Goal: Task Accomplishment & Management: Complete application form

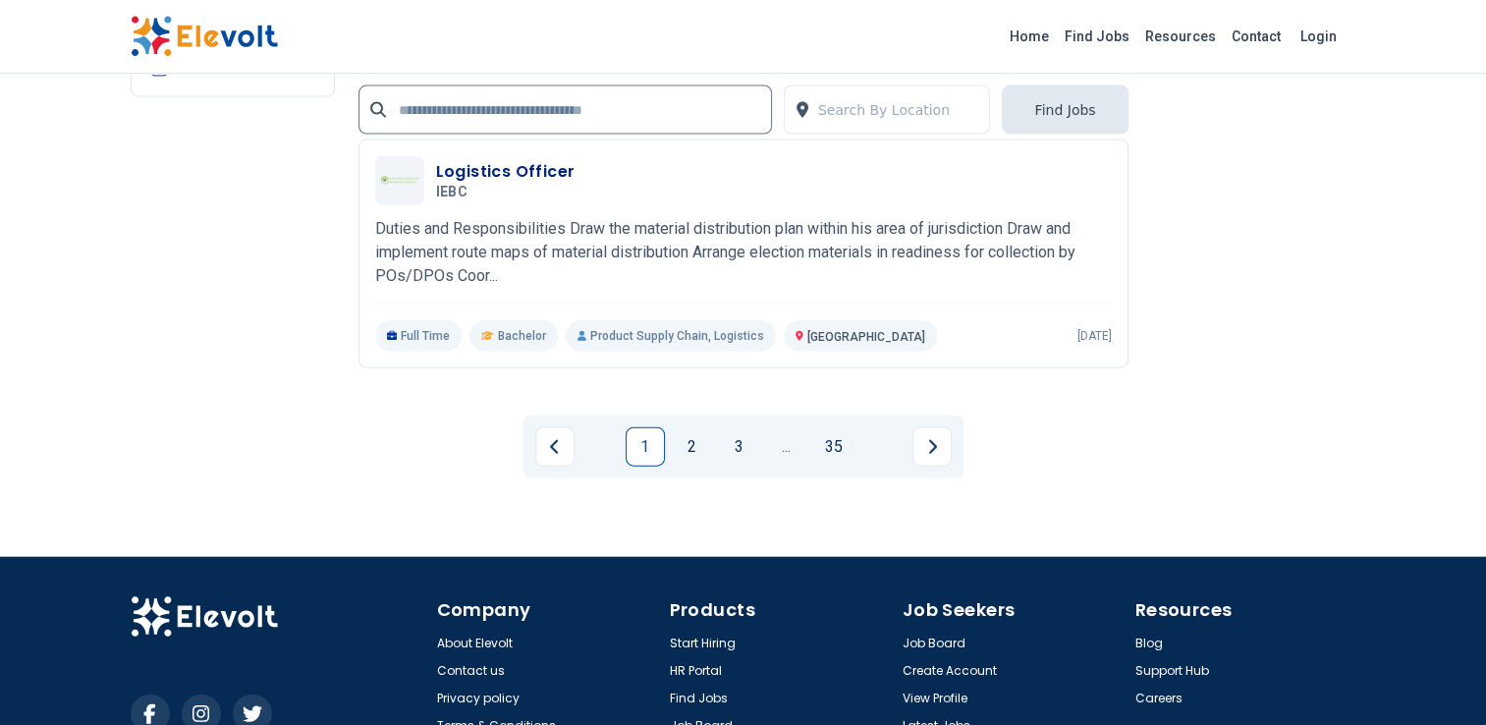
scroll to position [4518, 0]
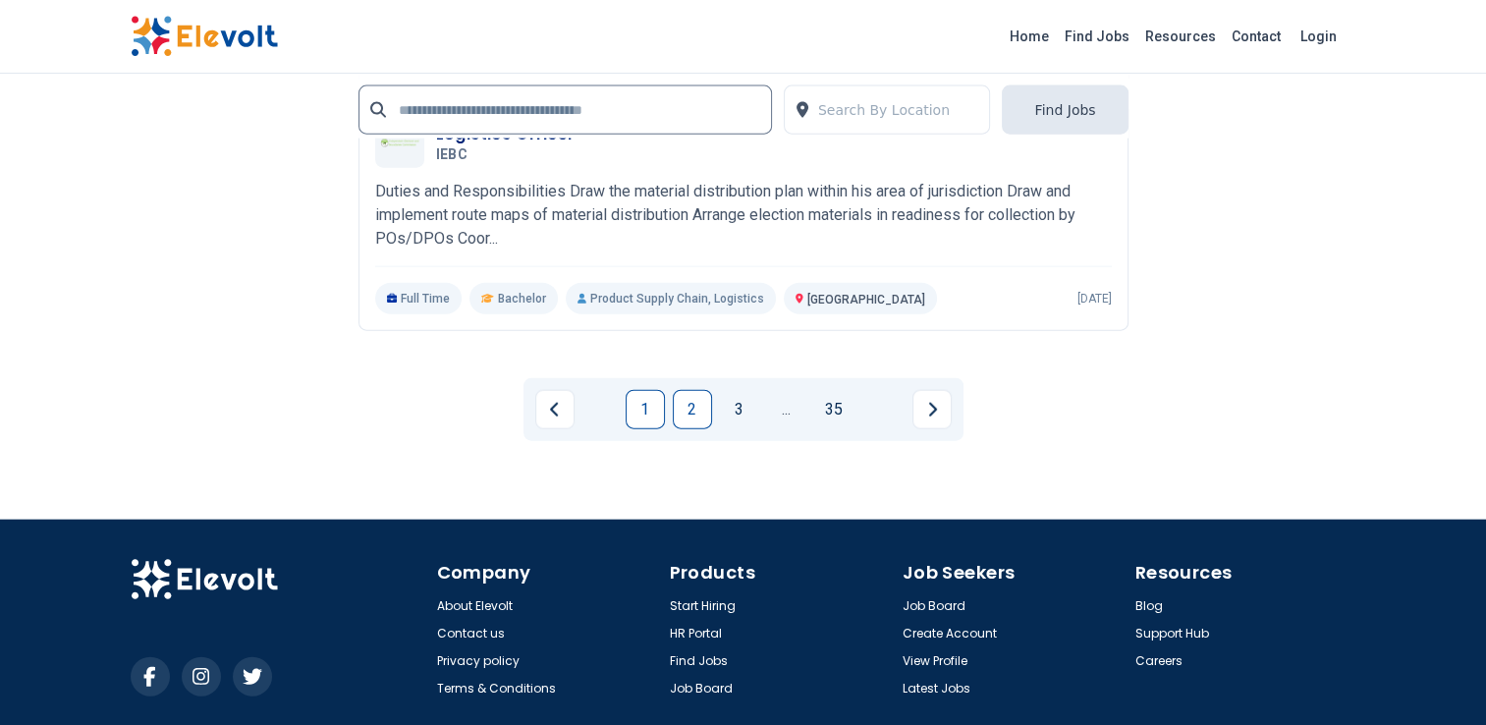
click at [692, 403] on link "2" at bounding box center [692, 409] width 39 height 39
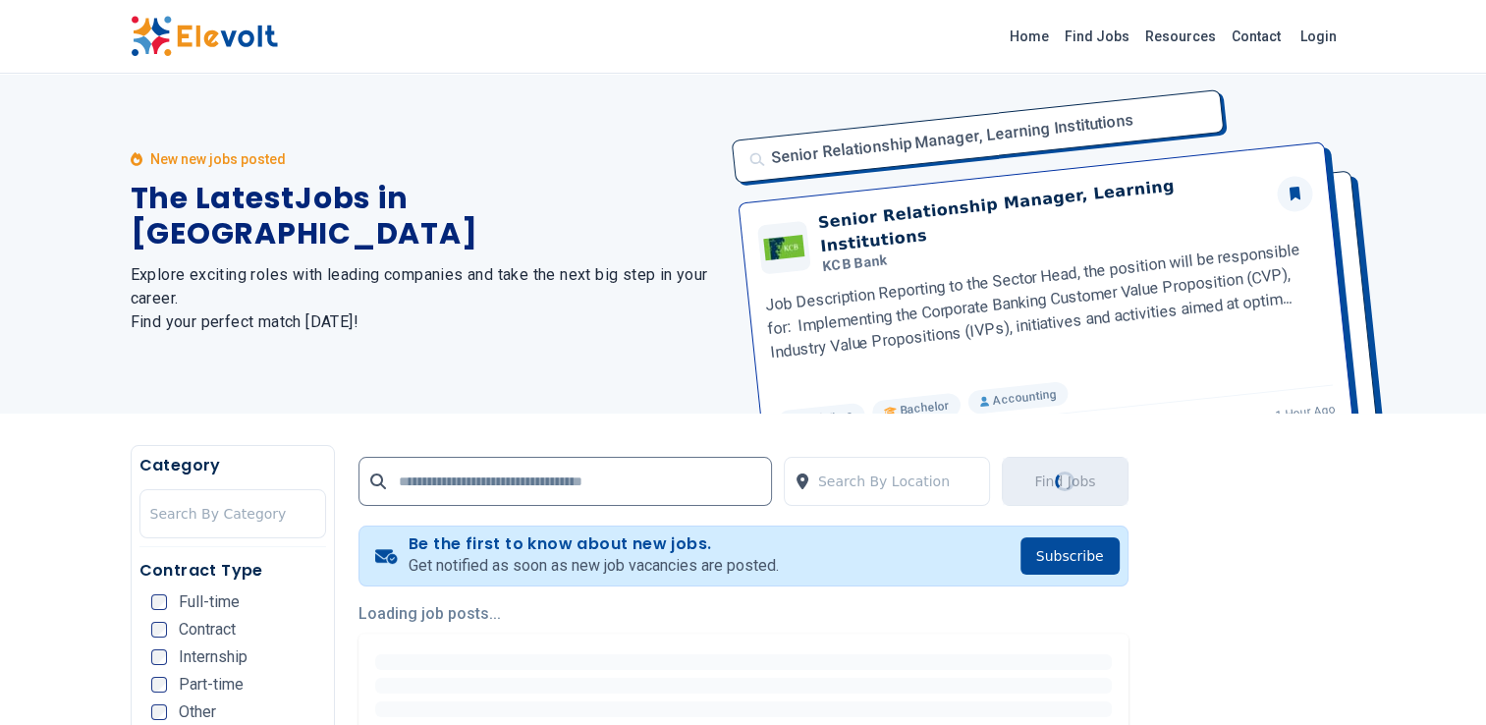
scroll to position [0, 0]
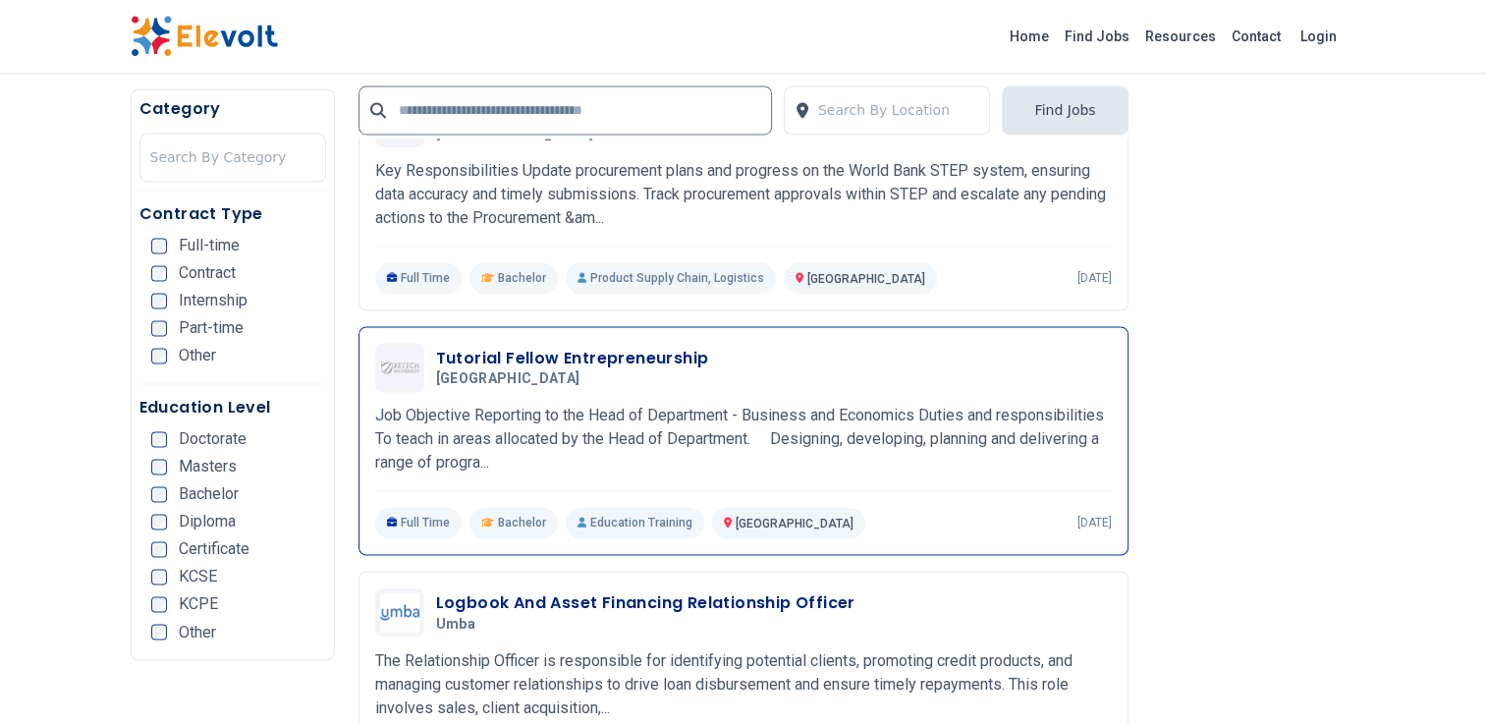
scroll to position [3483, 0]
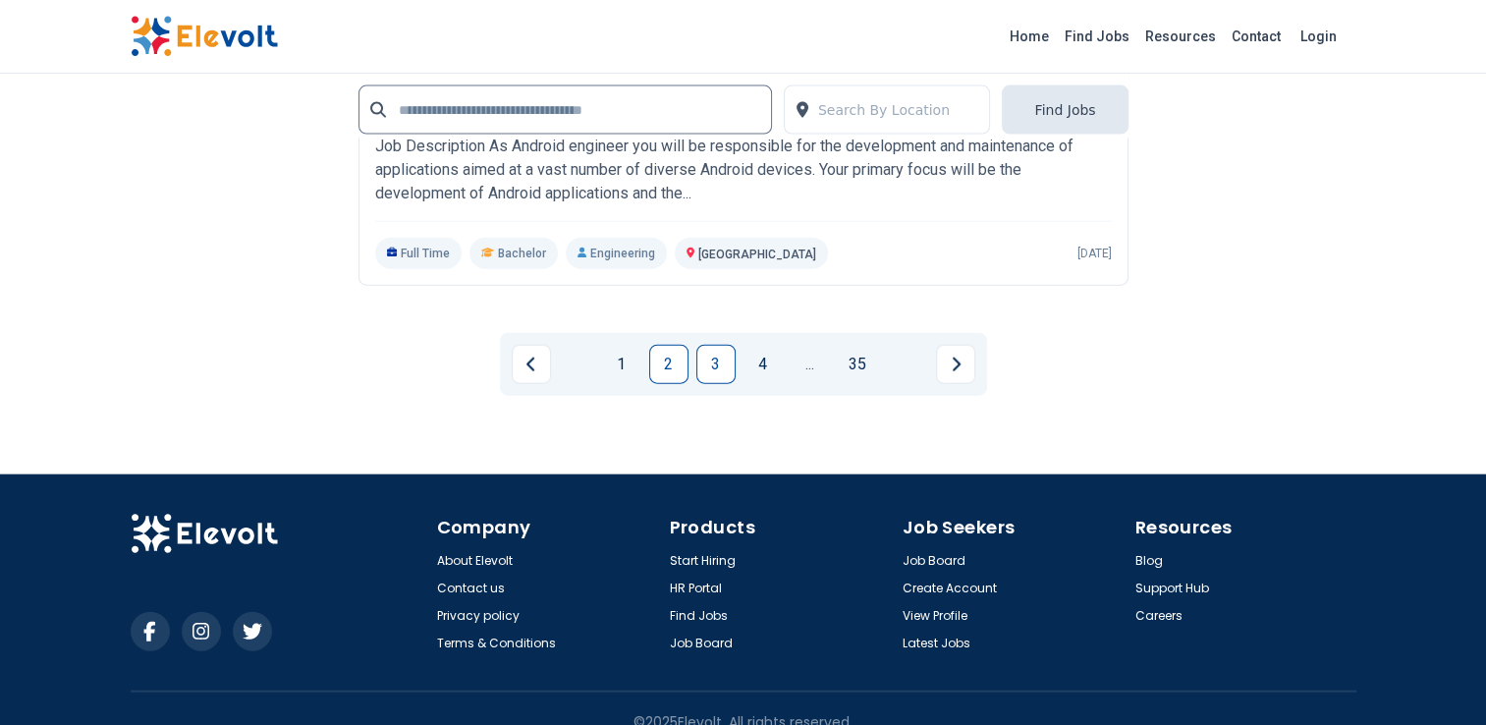
click at [715, 353] on link "3" at bounding box center [715, 364] width 39 height 39
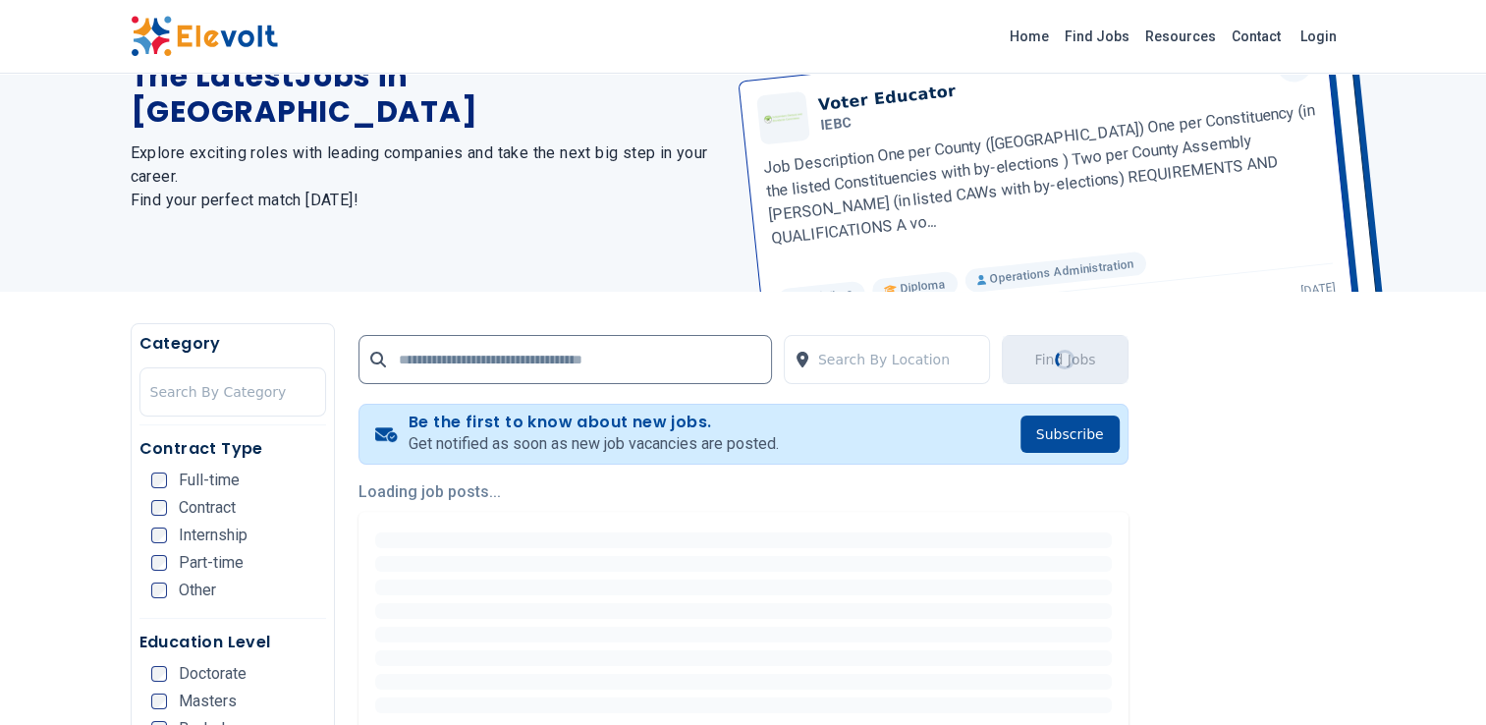
scroll to position [295, 0]
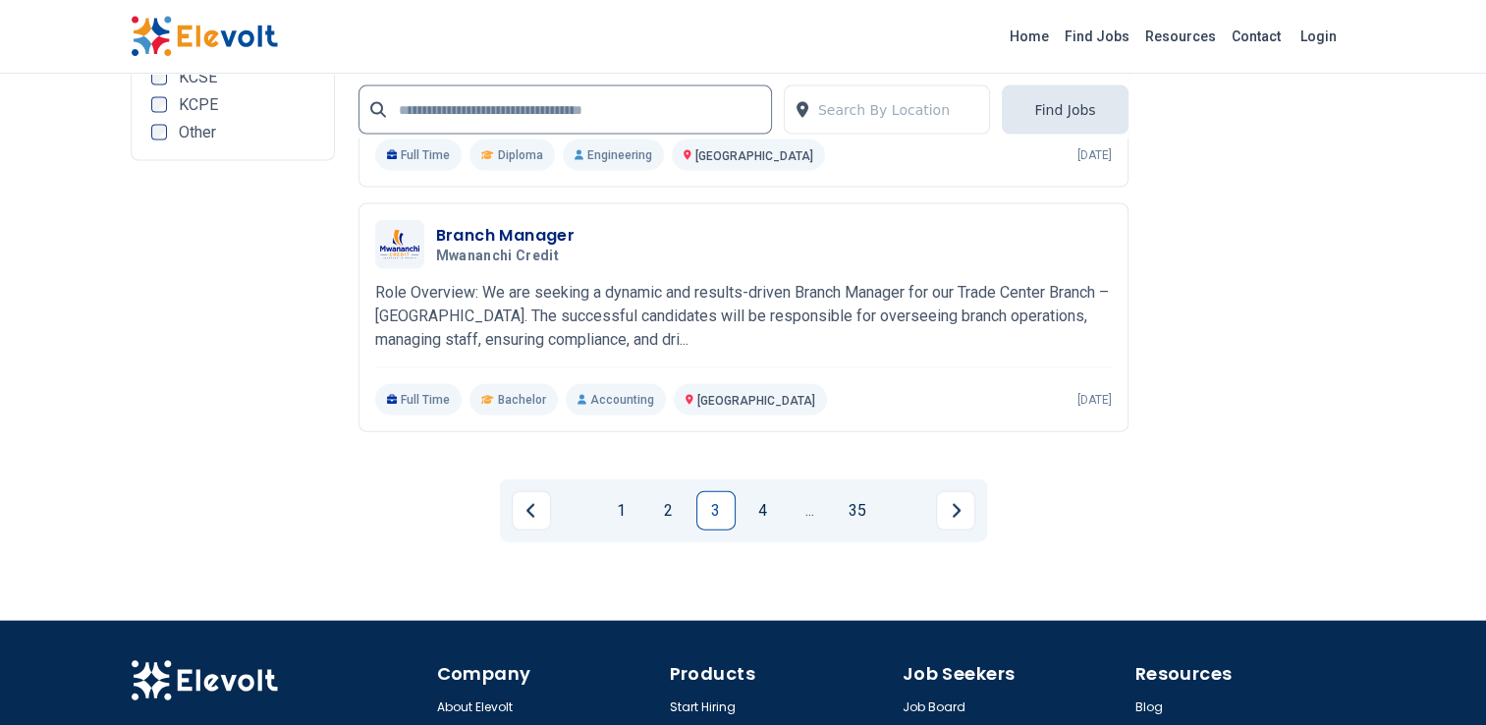
scroll to position [4223, 0]
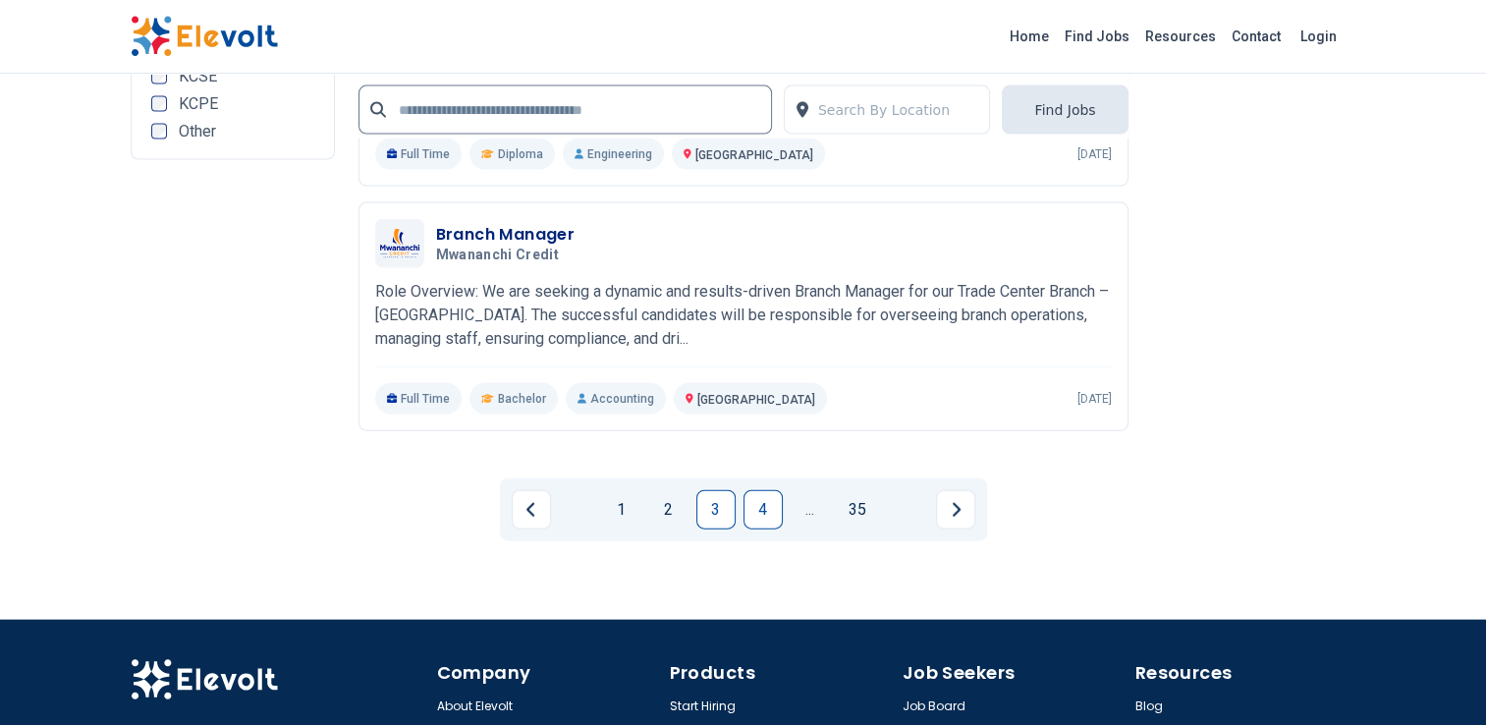
click at [754, 529] on link "4" at bounding box center [762, 509] width 39 height 39
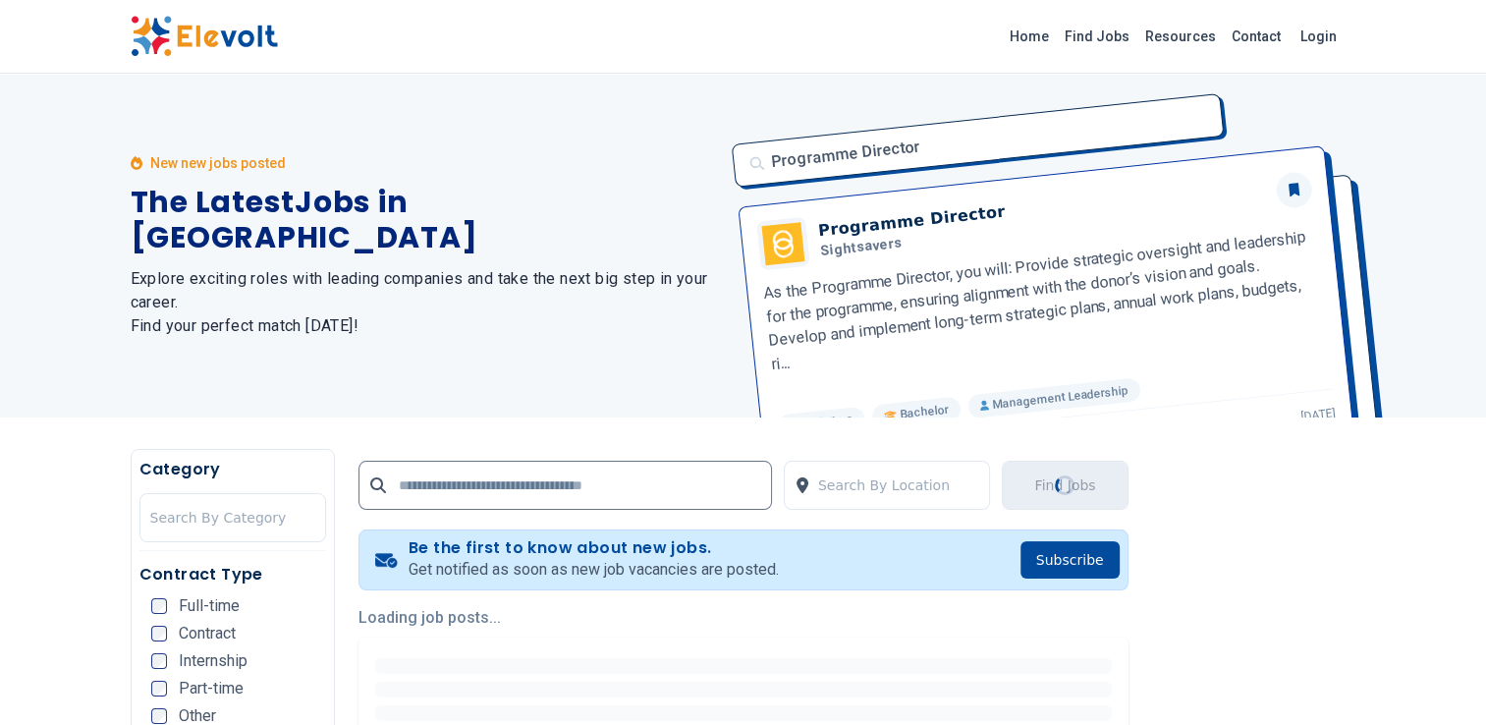
scroll to position [295, 0]
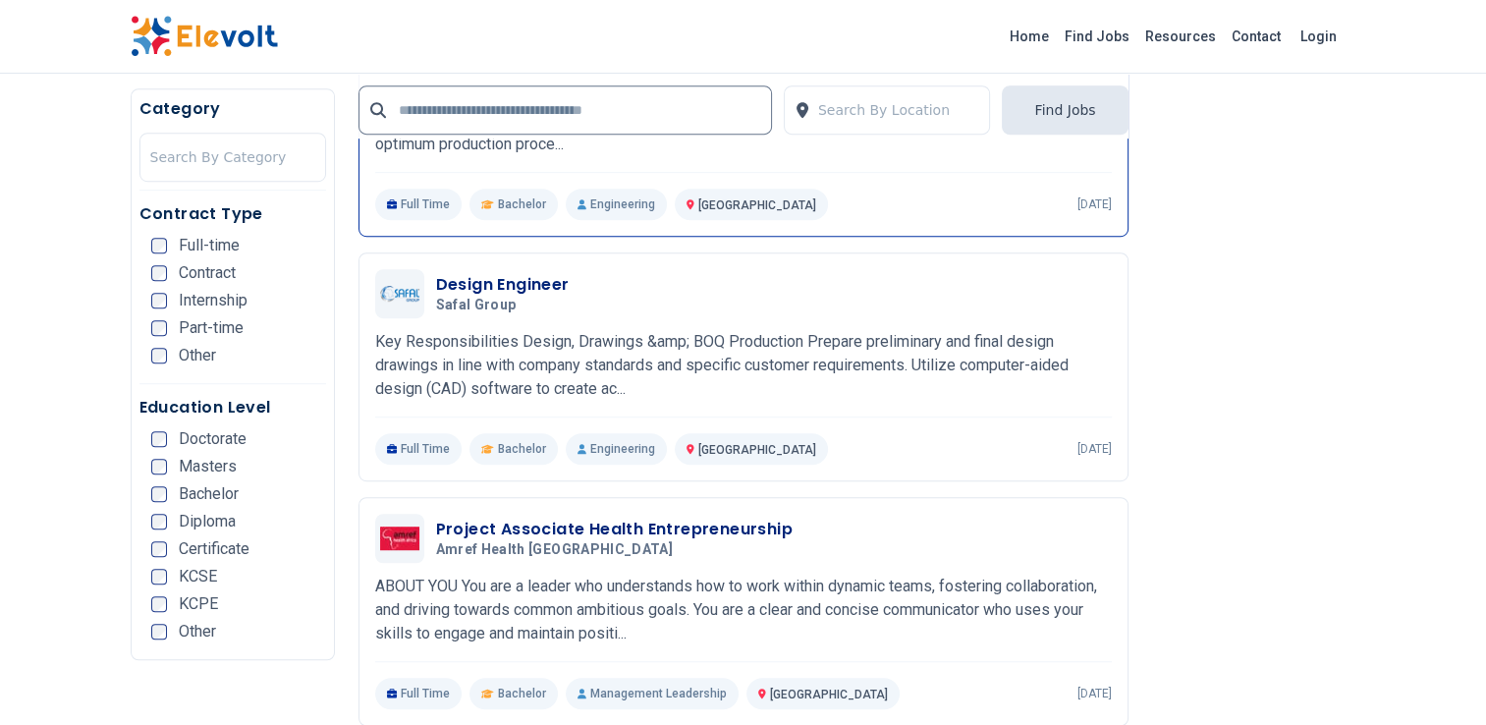
scroll to position [1179, 0]
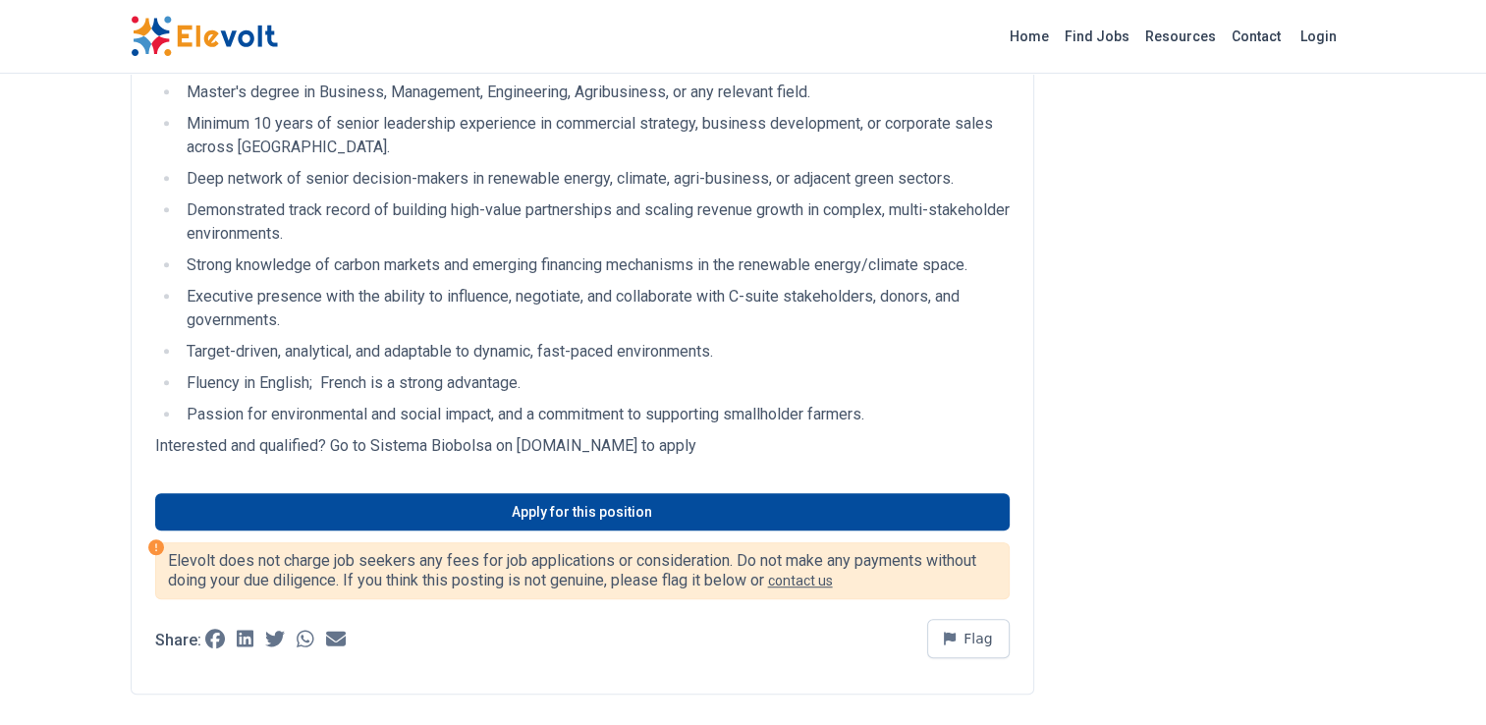
scroll to position [1277, 0]
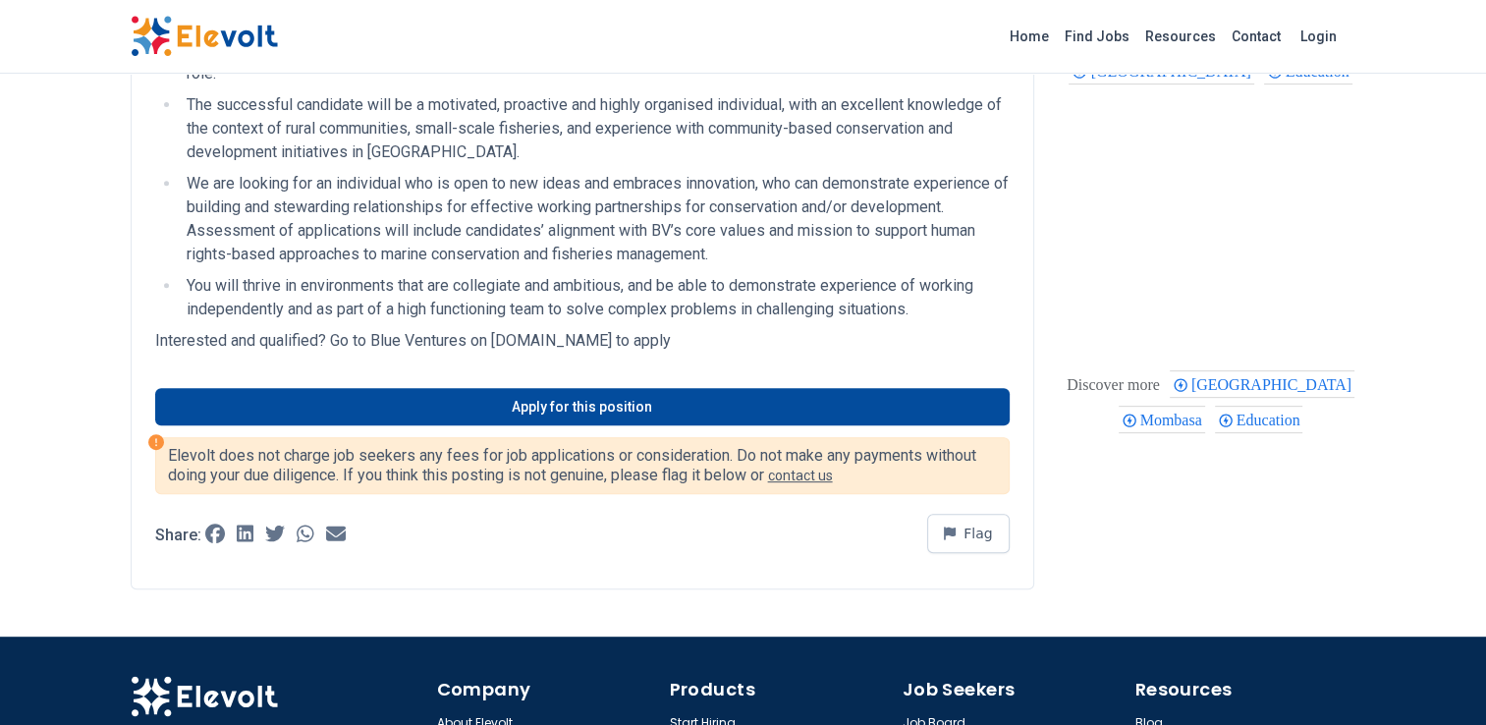
scroll to position [884, 0]
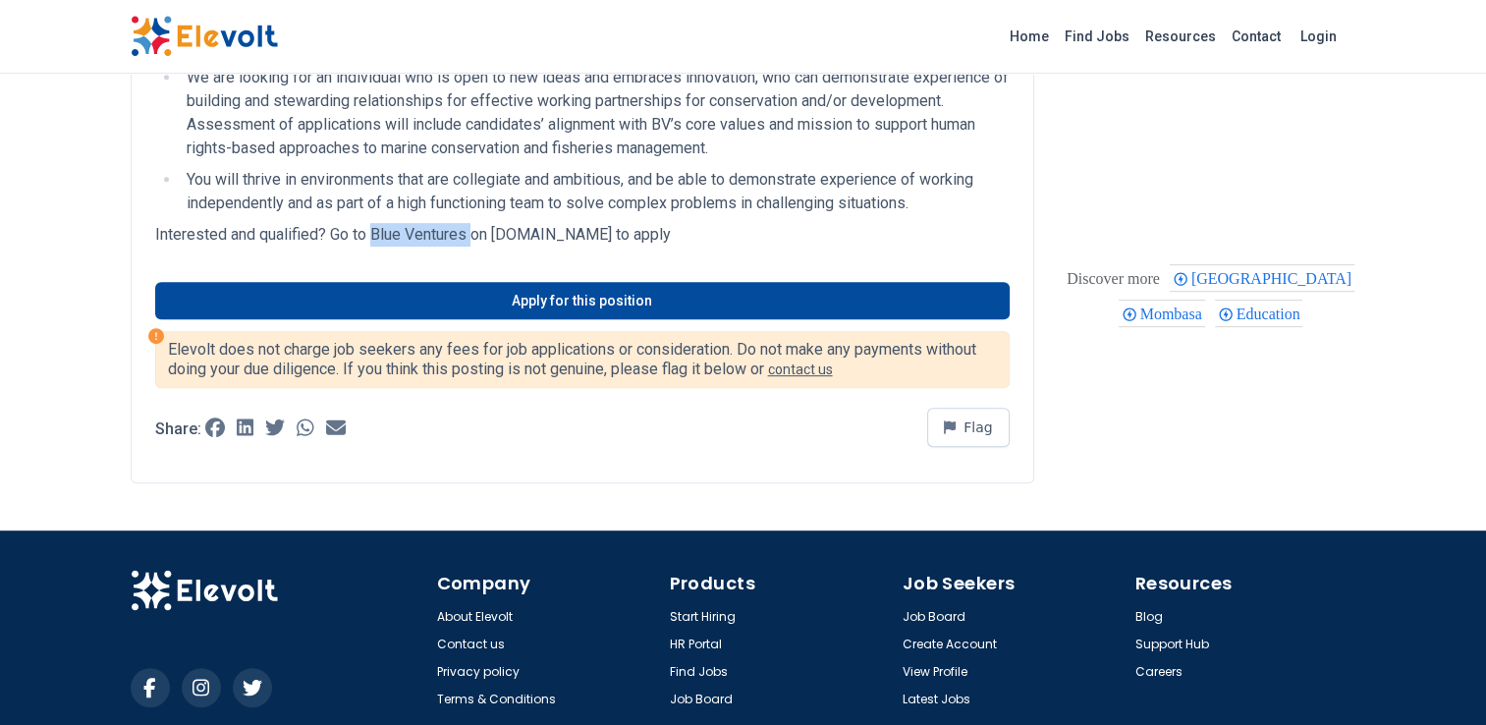
drag, startPoint x: 469, startPoint y: 238, endPoint x: 369, endPoint y: 233, distance: 100.3
click at [369, 233] on p "Interested and qualified? Go to Blue Ventures on careers.blueventures.org to ap…" at bounding box center [582, 235] width 854 height 24
copy p "Blue Ventures"
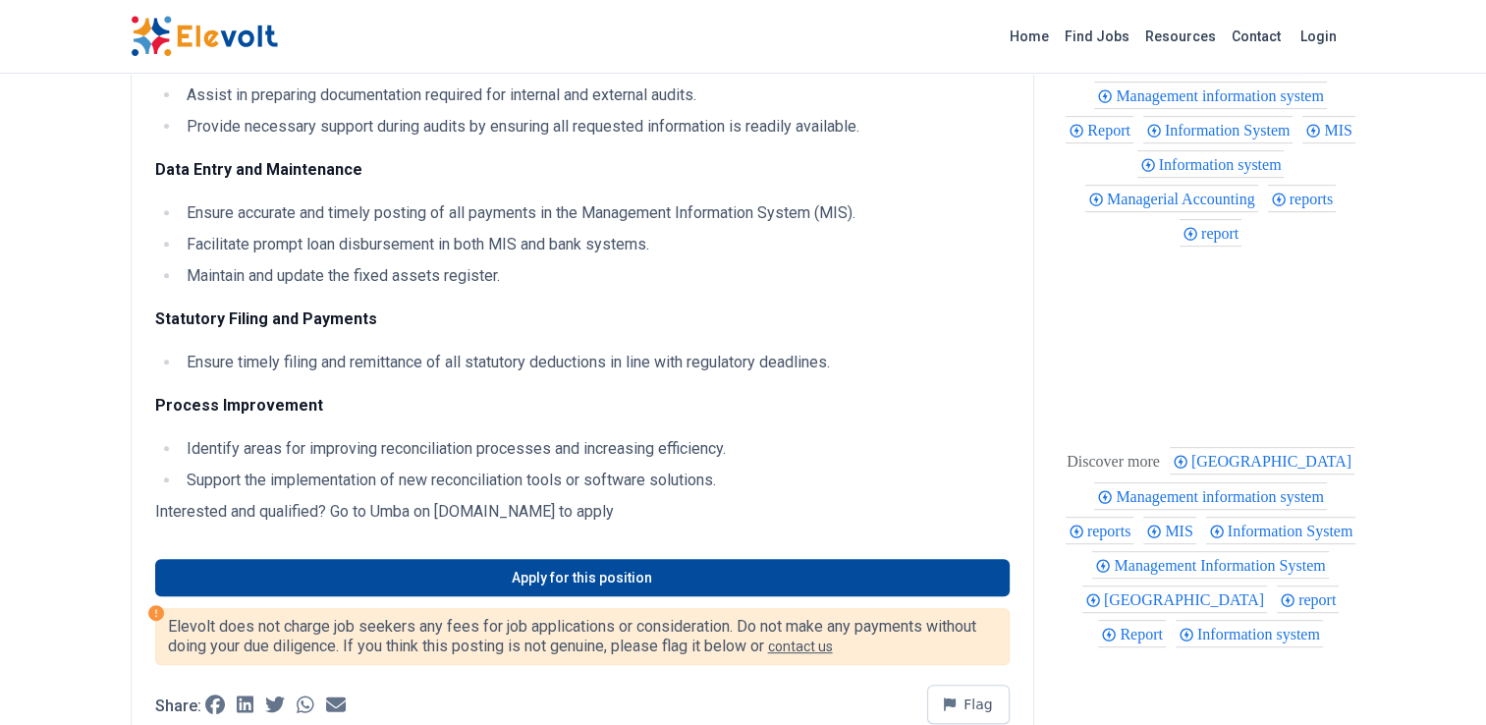
scroll to position [982, 0]
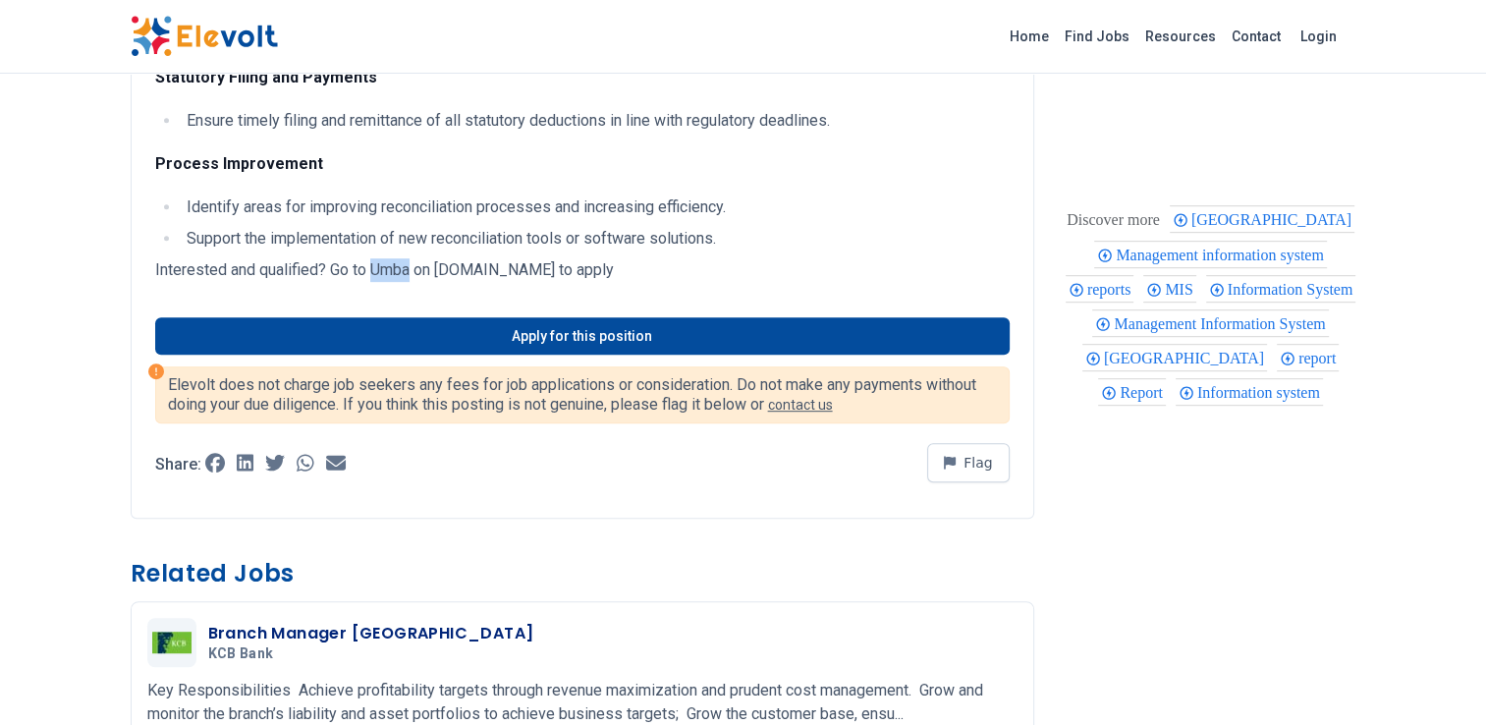
drag, startPoint x: 413, startPoint y: 271, endPoint x: 371, endPoint y: 268, distance: 42.3
click at [371, 268] on p "Interested and qualified? Go to Umba on umba.applytojob.com to apply" at bounding box center [582, 270] width 854 height 24
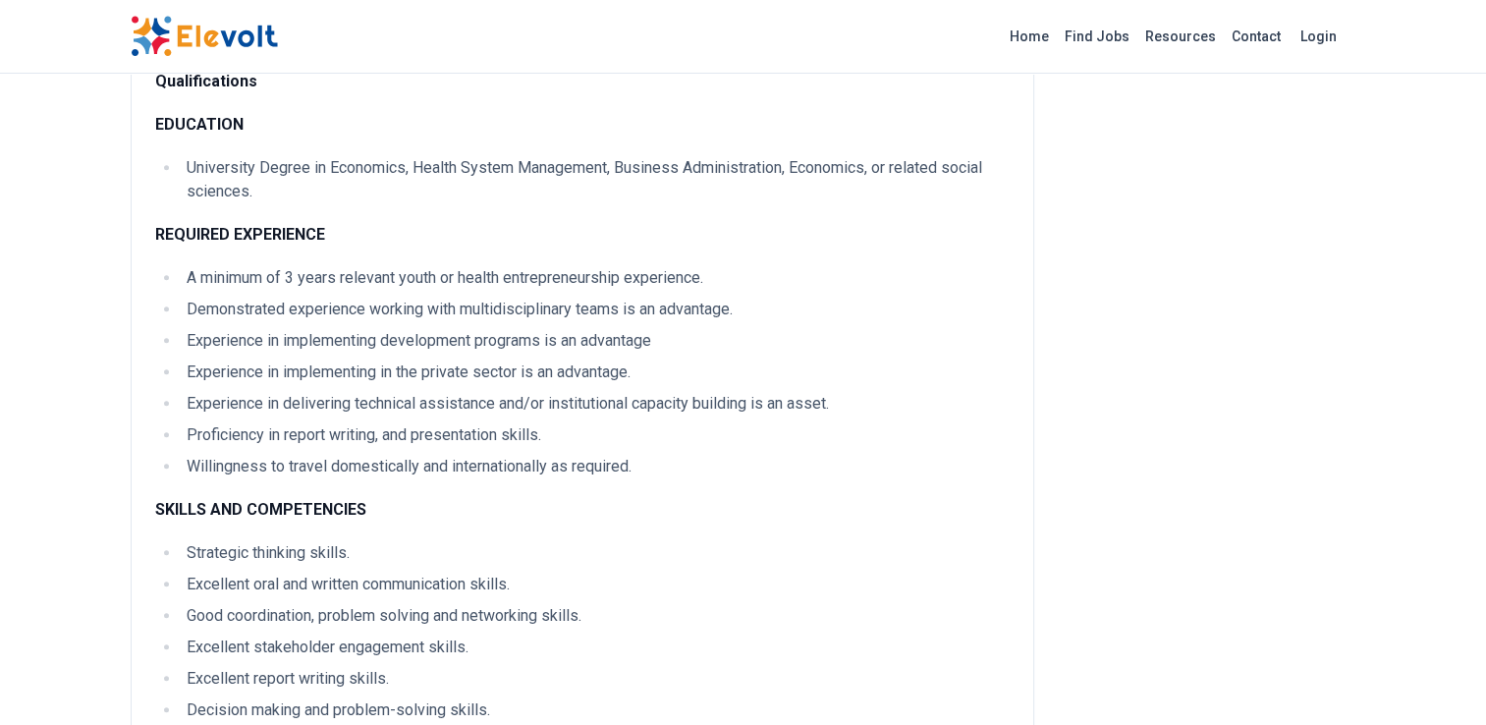
scroll to position [1866, 0]
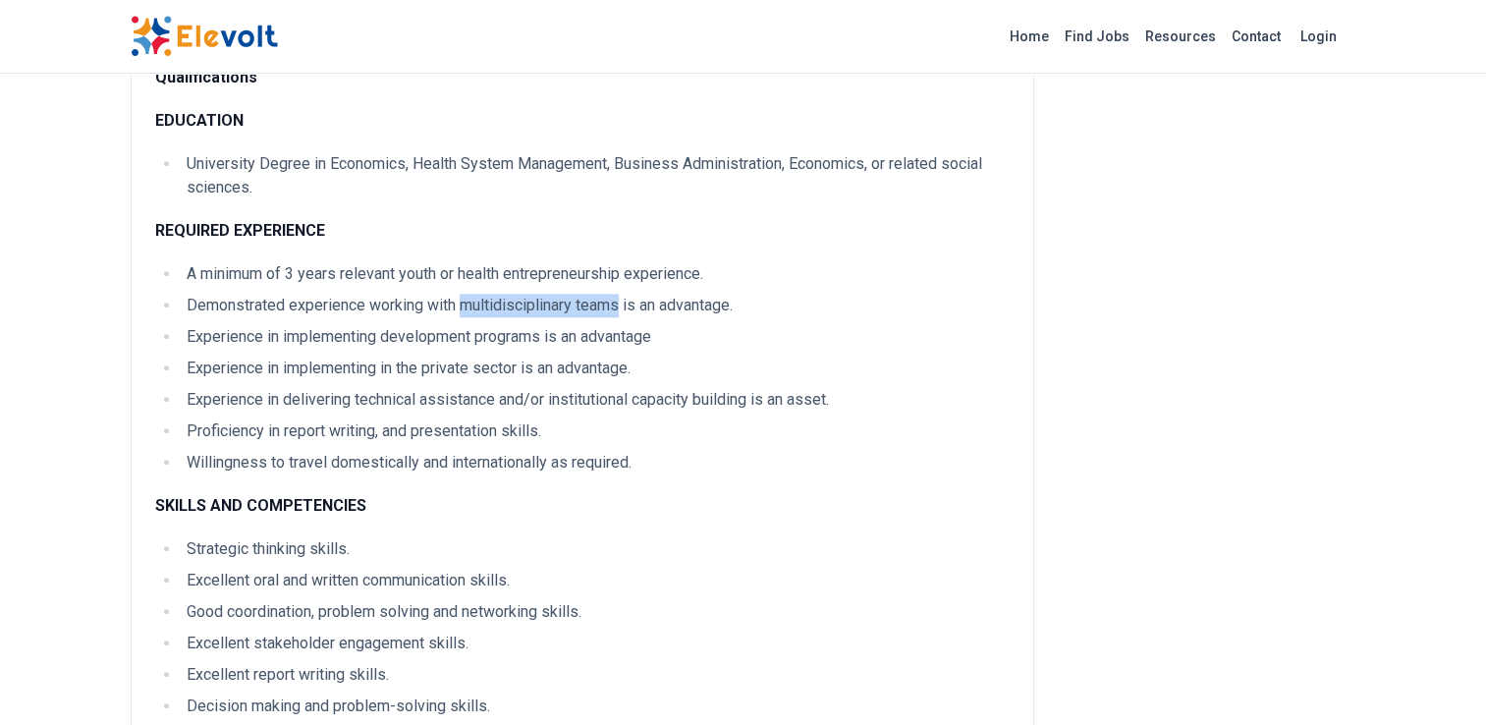
drag, startPoint x: 622, startPoint y: 402, endPoint x: 463, endPoint y: 395, distance: 159.3
click at [463, 317] on li "Demonstrated experience working with multidisciplinary teams is an advantage." at bounding box center [595, 306] width 829 height 24
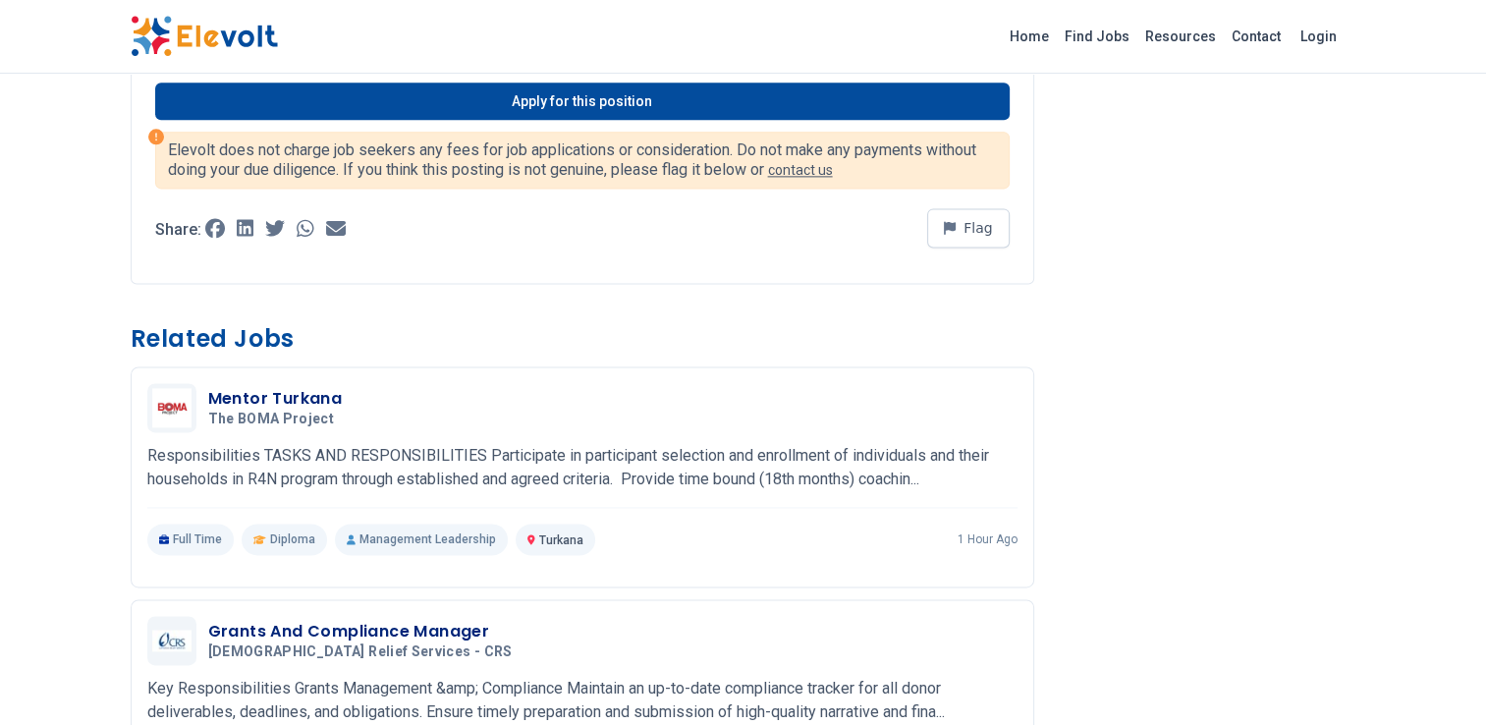
scroll to position [2357, 0]
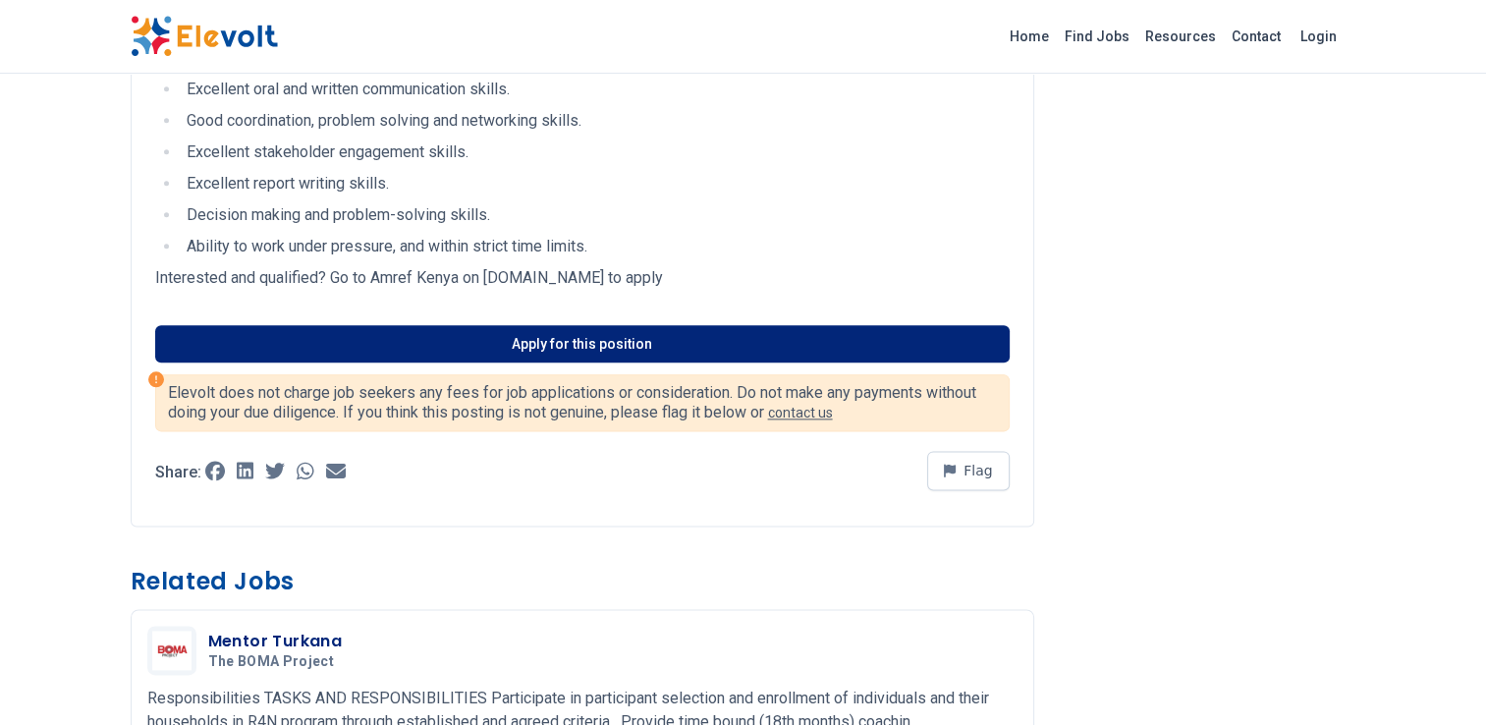
click at [539, 362] on link "Apply for this position" at bounding box center [582, 343] width 854 height 37
